Goal: Task Accomplishment & Management: Manage account settings

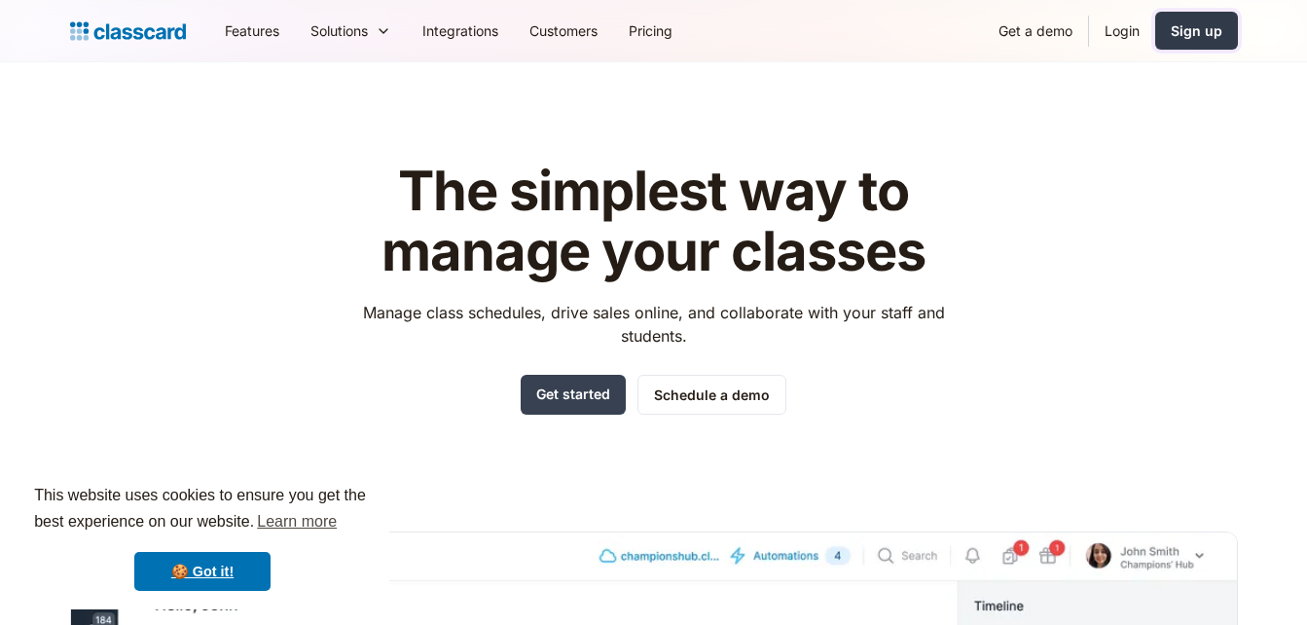
click at [1207, 27] on div "Sign up" at bounding box center [1196, 30] width 52 height 20
click at [1125, 35] on link "Login" at bounding box center [1122, 31] width 66 height 44
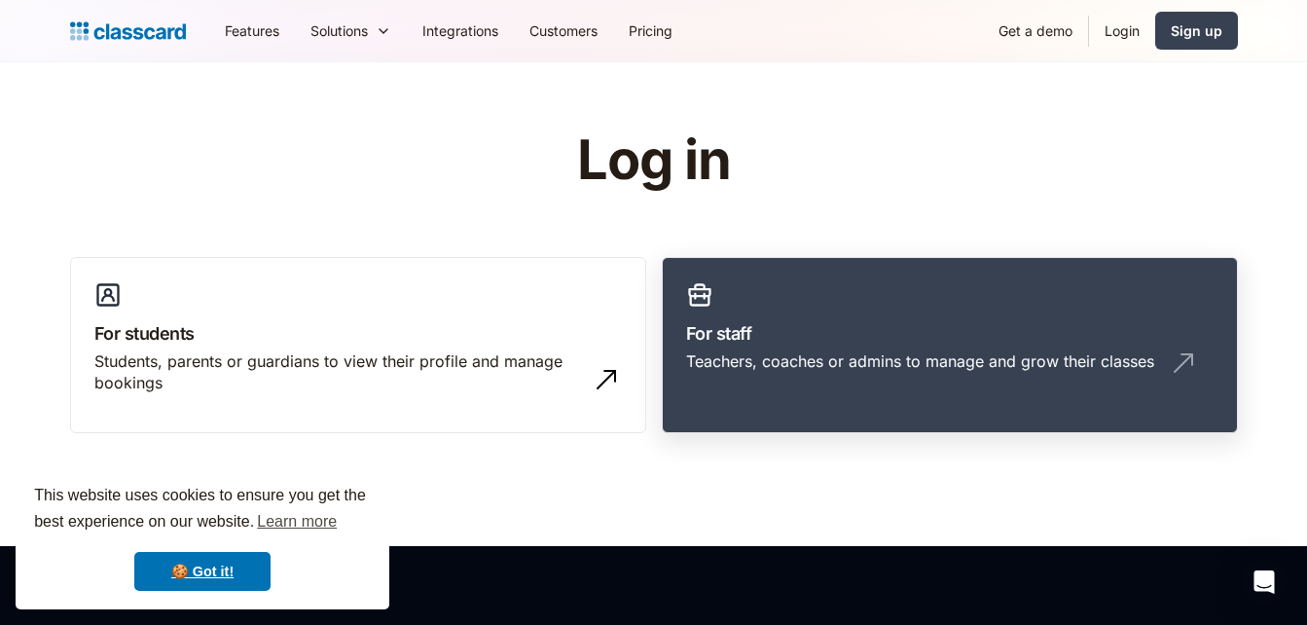
click at [803, 278] on link "For staff Teachers, coaches or admins to manage and grow their classes" at bounding box center [950, 345] width 576 height 177
